Goal: Communication & Community: Answer question/provide support

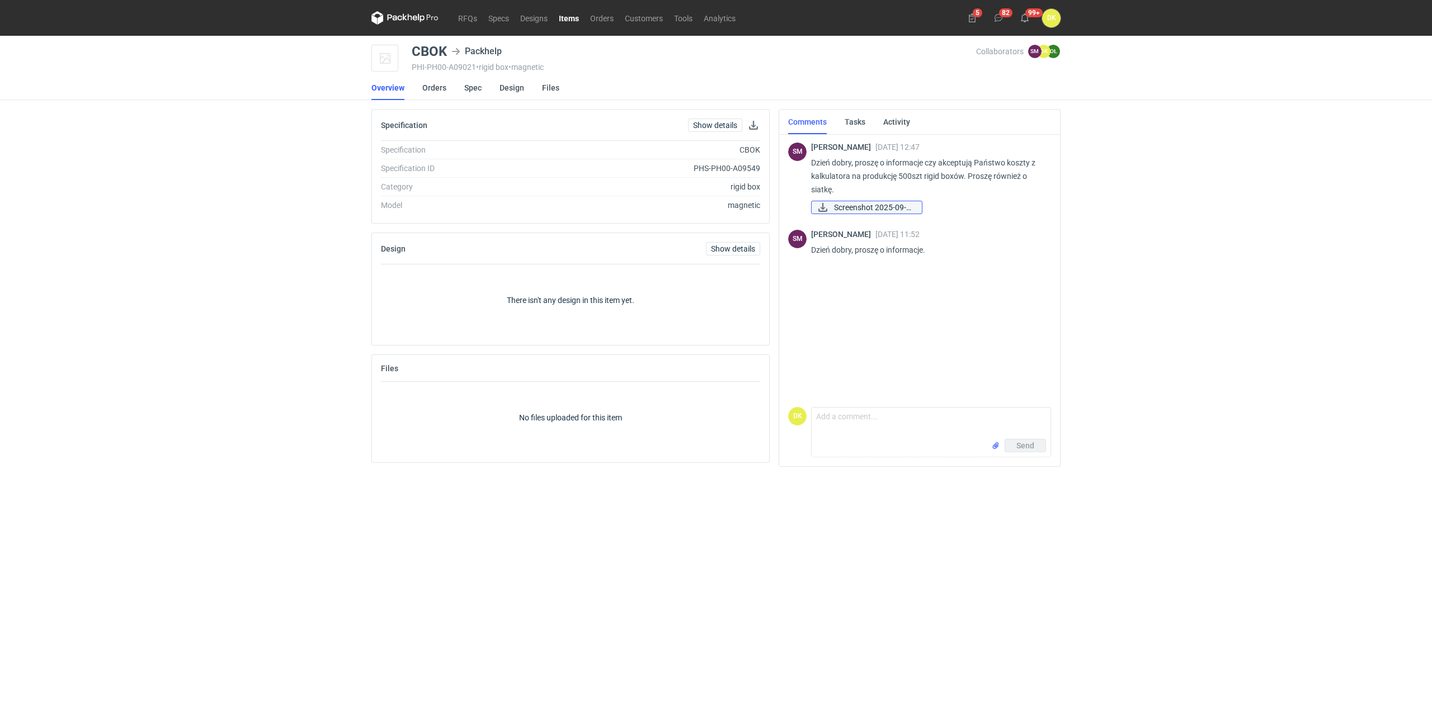
click at [903, 209] on span "Screenshot 2025-09-0..." at bounding box center [873, 207] width 79 height 12
click at [467, 89] on link "Spec" at bounding box center [472, 88] width 17 height 25
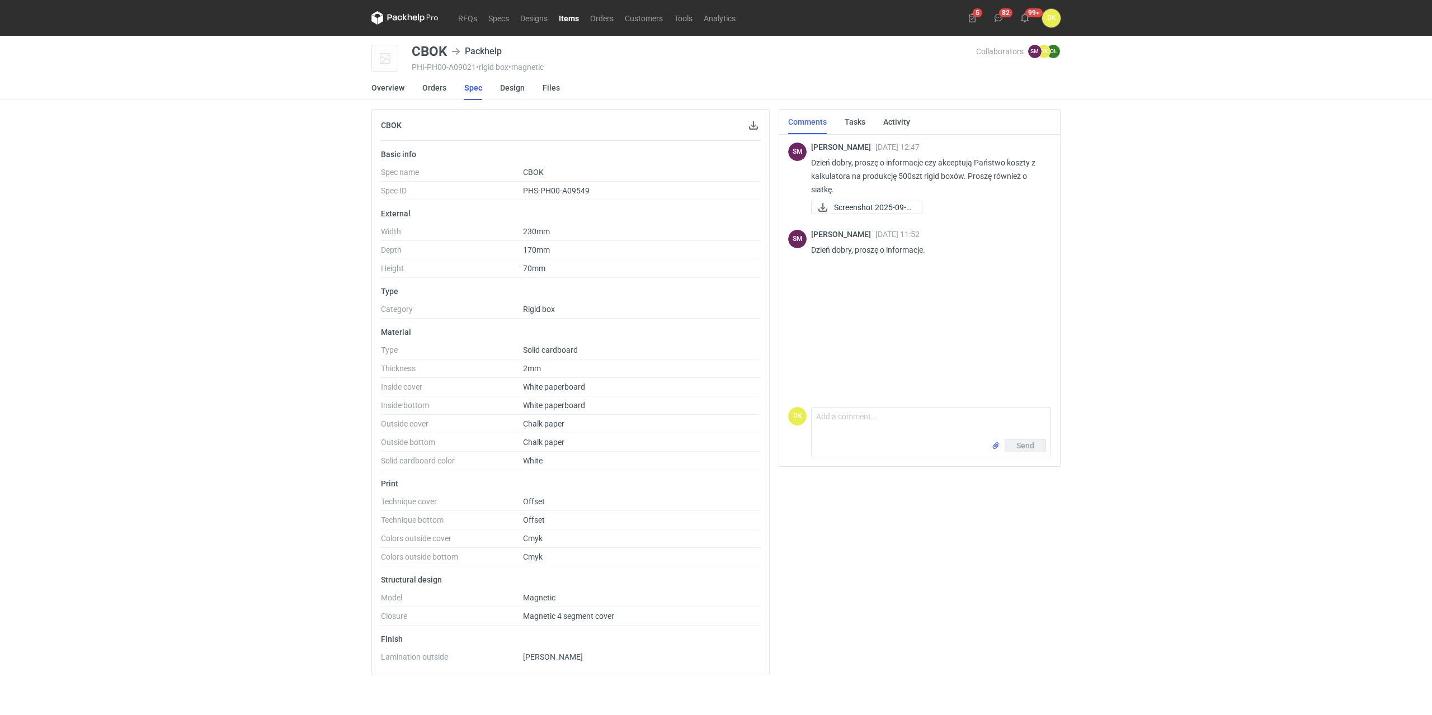
click at [440, 46] on div "CBOK" at bounding box center [429, 51] width 35 height 13
copy div "CBOK"
click at [982, 273] on div "SM Sebastian Markut 04 Sep 2025 12:47 Dzień dobry, proszę o informacje czy akce…" at bounding box center [919, 268] width 263 height 270
click at [848, 426] on textarea "Comment message" at bounding box center [931, 423] width 239 height 31
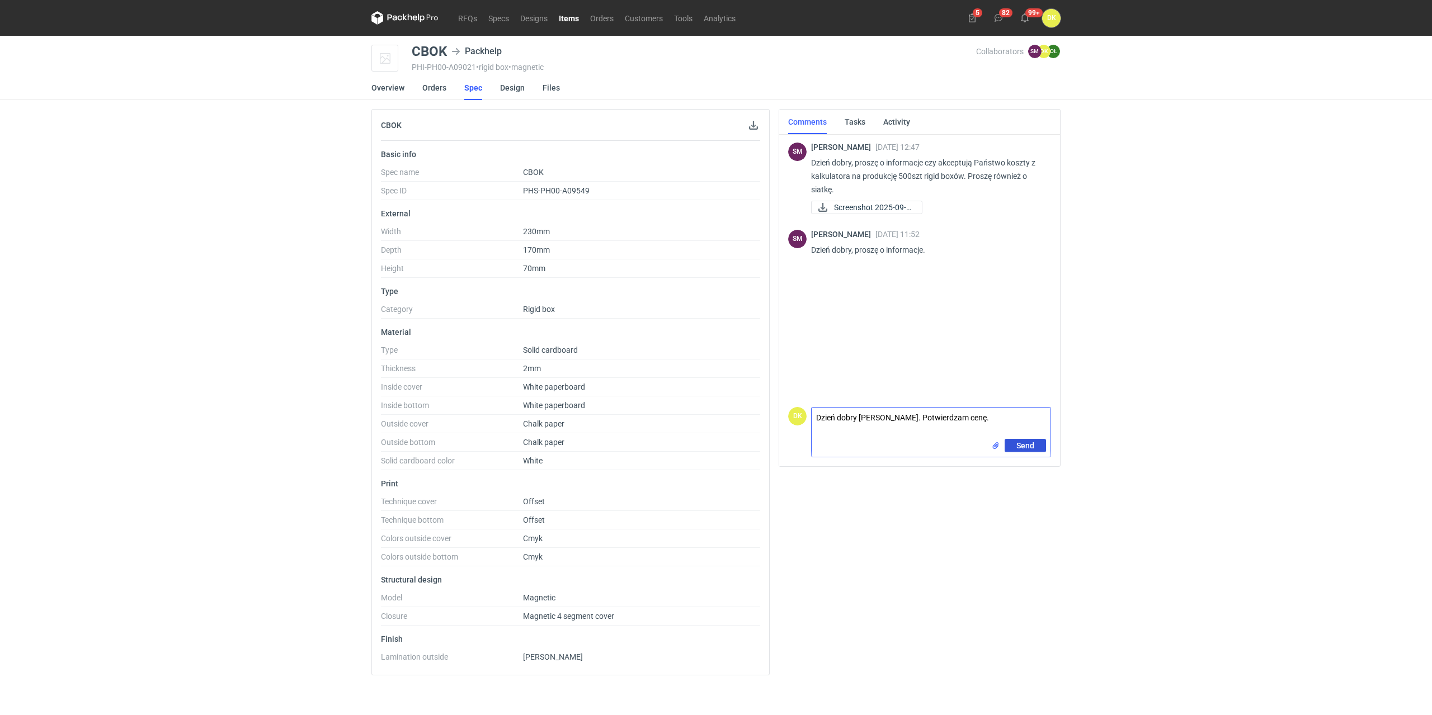
type textarea "Dzień dobry Panie Sebastianie. Potwierdzam cenę."
click at [1031, 440] on button "Send" at bounding box center [1024, 445] width 41 height 13
click at [1188, 266] on div "RFQs Specs Designs Items Orders Customers Tools Analytics 5 82 99+ DK Dominika …" at bounding box center [716, 357] width 1432 height 715
click at [494, 20] on link "Specs" at bounding box center [499, 17] width 32 height 13
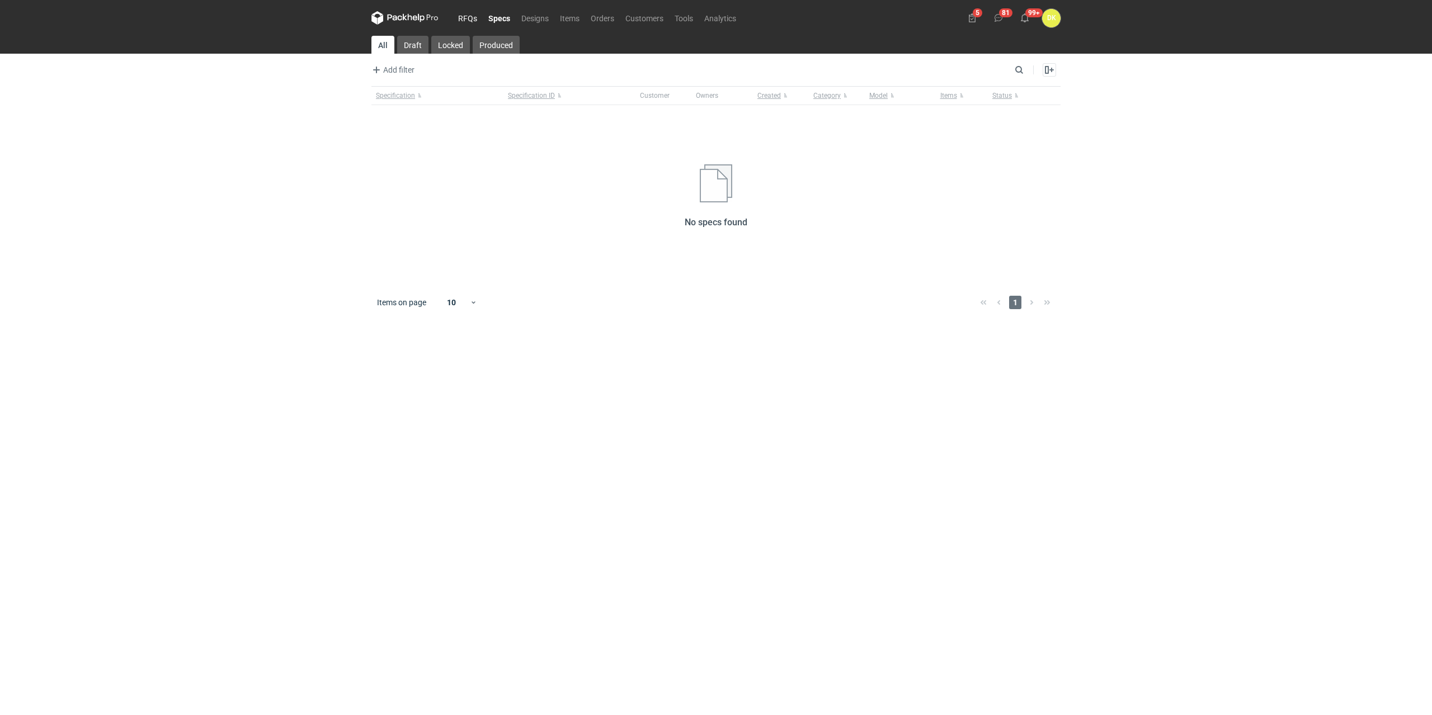
click at [474, 20] on link "RFQs" at bounding box center [467, 17] width 30 height 13
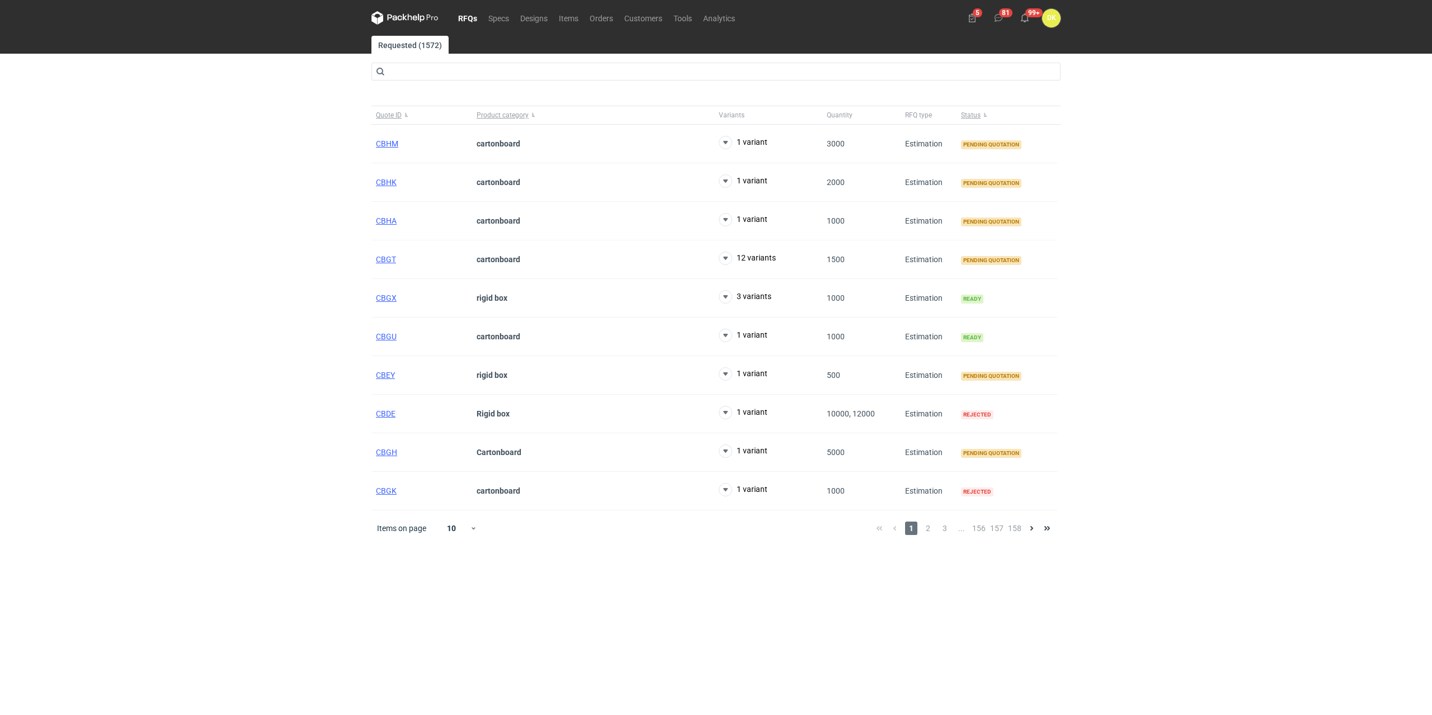
click at [143, 184] on div "RFQs Specs Designs Items Orders Customers Tools Analytics 5 81 99+ DK Dominika …" at bounding box center [716, 357] width 1432 height 715
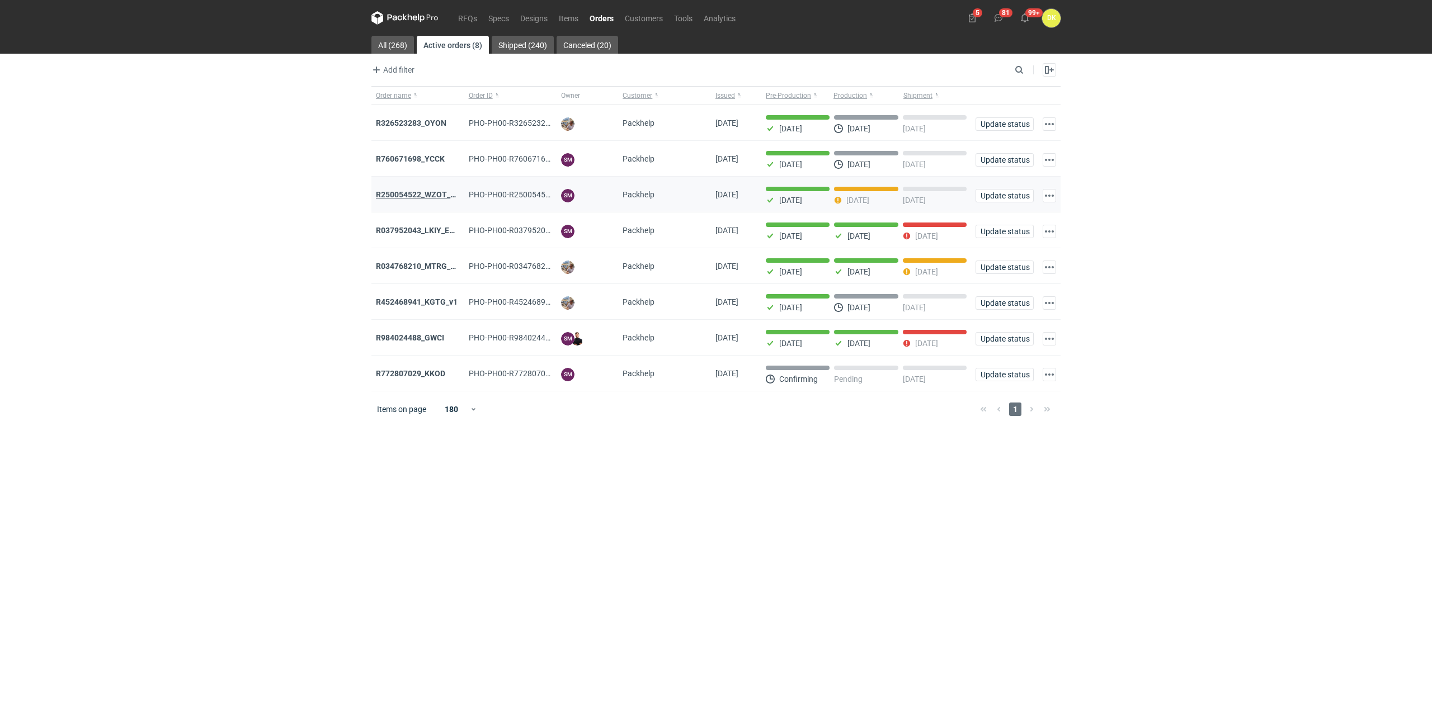
click at [421, 193] on strong "R250054522_WZOT_SLIO_OVWG_YVQE_V1" at bounding box center [453, 194] width 154 height 9
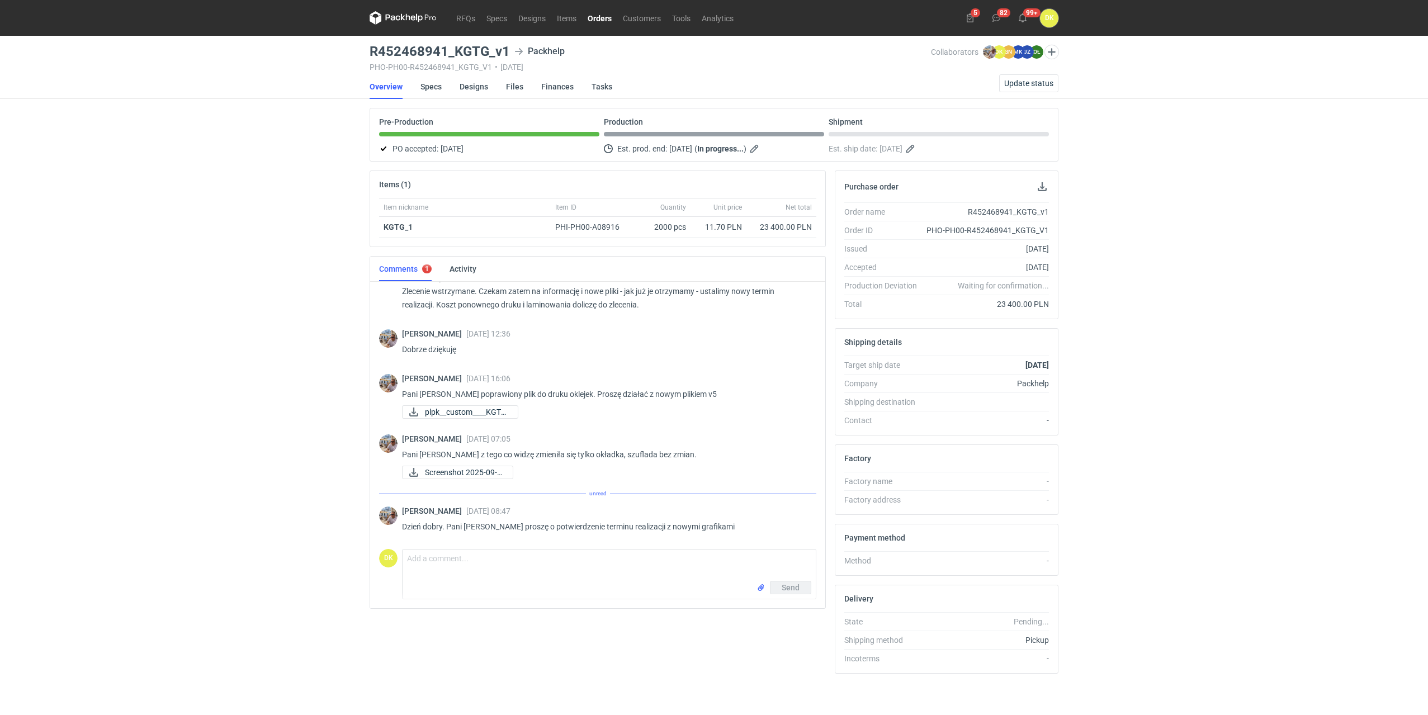
scroll to position [677, 0]
